Goal: Navigation & Orientation: Understand site structure

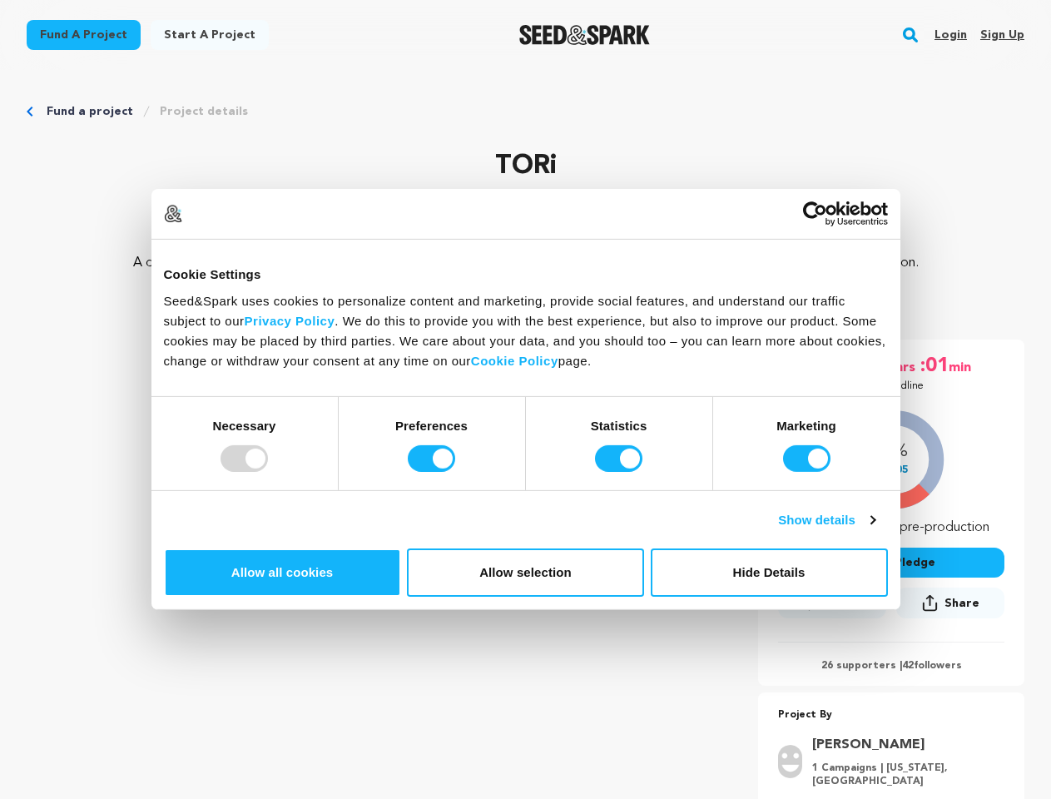
click at [268, 472] on div at bounding box center [243, 458] width 47 height 27
click at [455, 472] on input "Preferences" at bounding box center [431, 458] width 47 height 27
checkbox input "false"
click at [621, 472] on input "Statistics" at bounding box center [618, 458] width 47 height 27
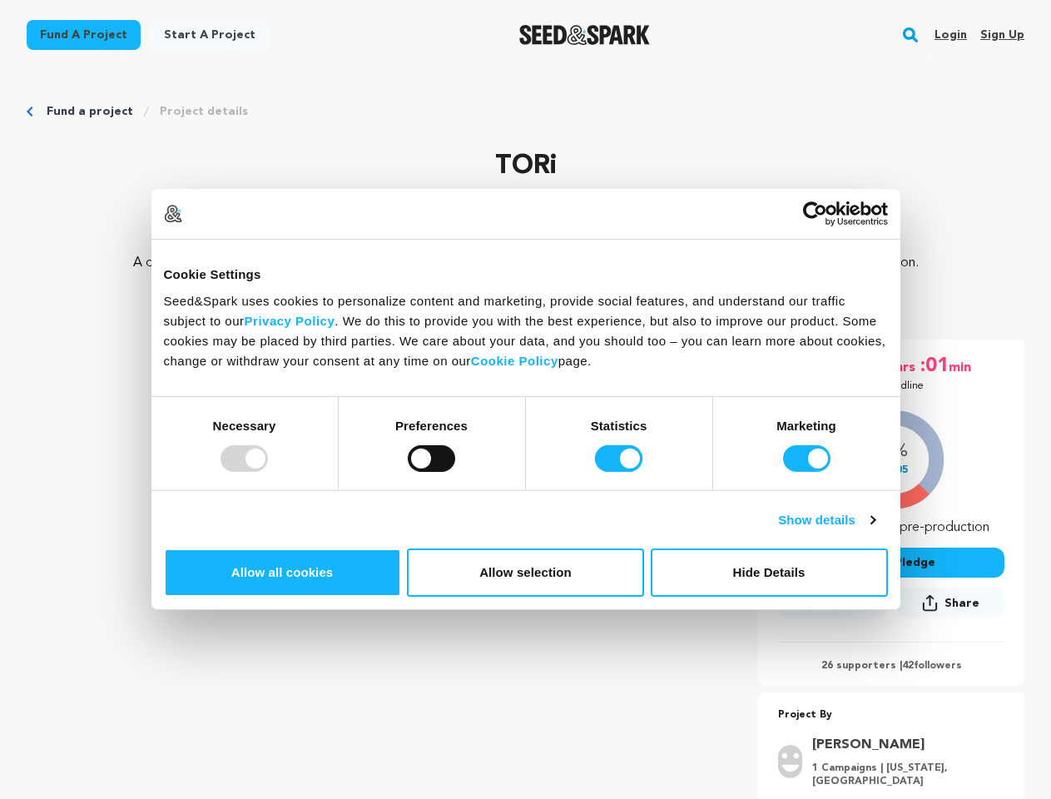
checkbox input "false"
click at [783, 472] on input "Marketing" at bounding box center [806, 458] width 47 height 27
checkbox input "false"
click at [874, 530] on link "Show details" at bounding box center [826, 520] width 96 height 20
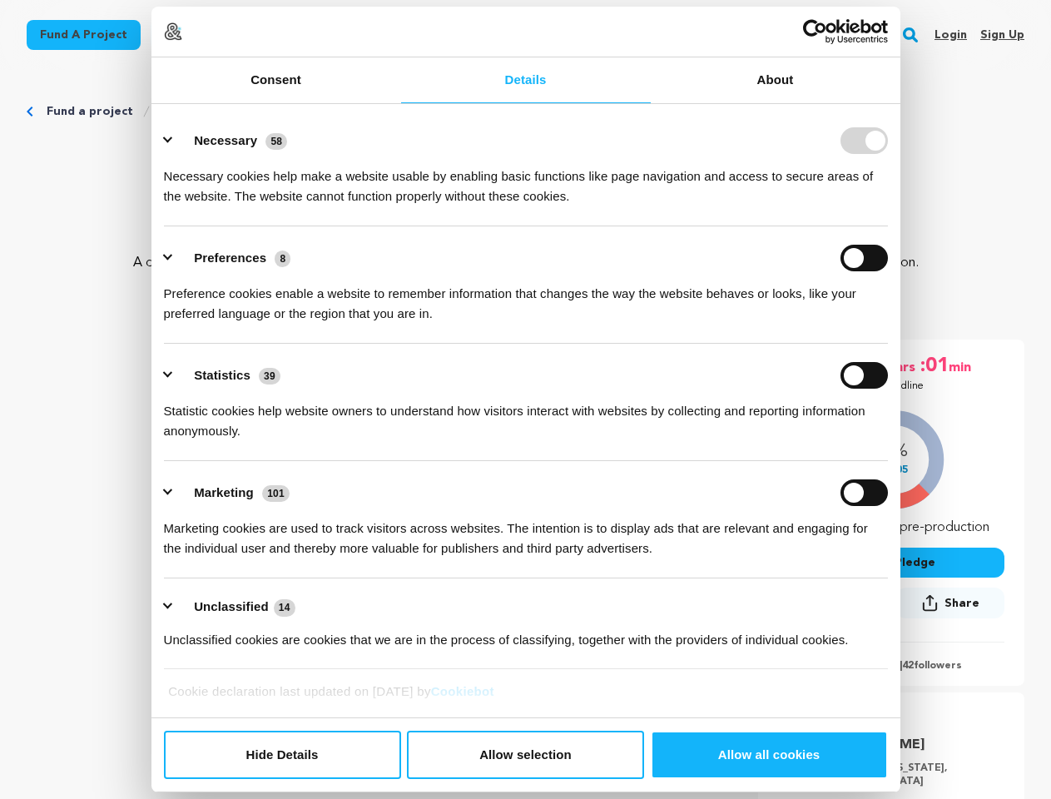
click at [888, 226] on li "Necessary 58 Necessary cookies help make a website usable by enabling basic fun…" at bounding box center [526, 167] width 724 height 117
click at [895, 636] on ul "Necessary 58 Necessary cookies help make a website usable by enabling basic fun…" at bounding box center [526, 389] width 740 height 561
click at [919, 690] on div "19 days :23 hrs :01 min Until Deadline 18% $2,605 42" at bounding box center [891, 595] width 266 height 512
click at [913, 35] on rect "button" at bounding box center [910, 35] width 20 height 20
click at [182, 41] on img at bounding box center [173, 31] width 18 height 18
